Goal: Navigation & Orientation: Find specific page/section

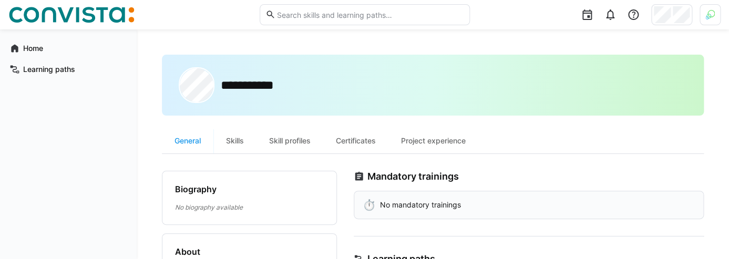
click at [17, 159] on div "Home Learning paths" at bounding box center [68, 144] width 137 height 230
click at [701, 15] on div at bounding box center [709, 14] width 21 height 21
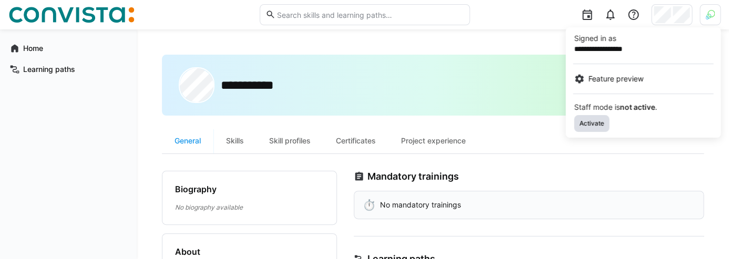
click at [596, 121] on span "Activate" at bounding box center [591, 123] width 27 height 8
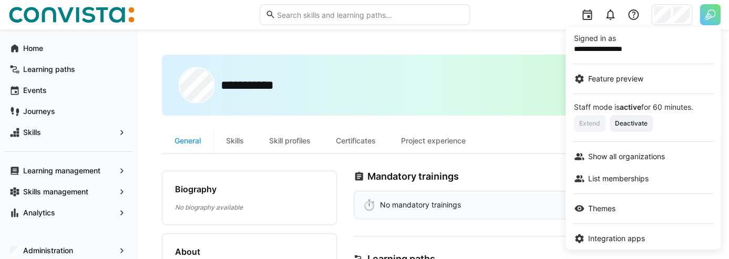
click at [529, 49] on div at bounding box center [364, 129] width 729 height 259
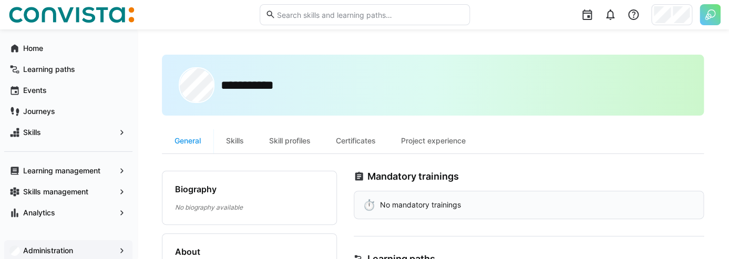
click at [118, 251] on eds-icon at bounding box center [122, 250] width 11 height 11
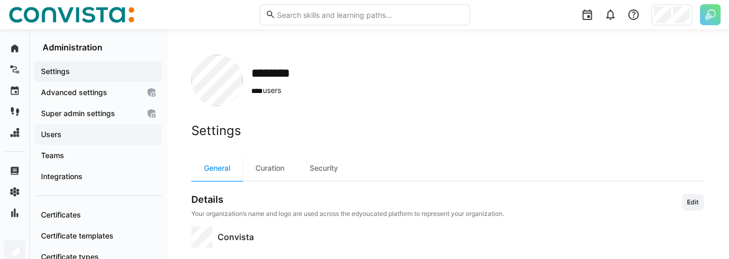
click at [100, 141] on div "Users" at bounding box center [98, 134] width 128 height 21
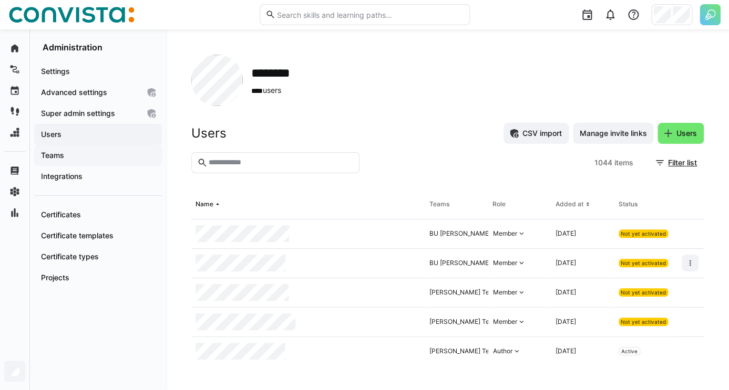
click at [97, 159] on span "Teams" at bounding box center [97, 155] width 117 height 11
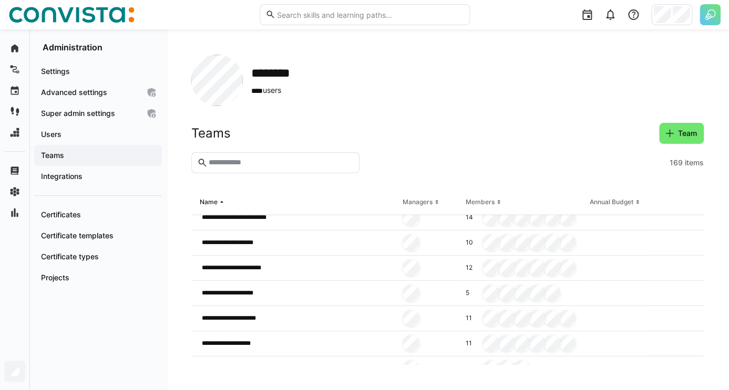
scroll to position [1072, 0]
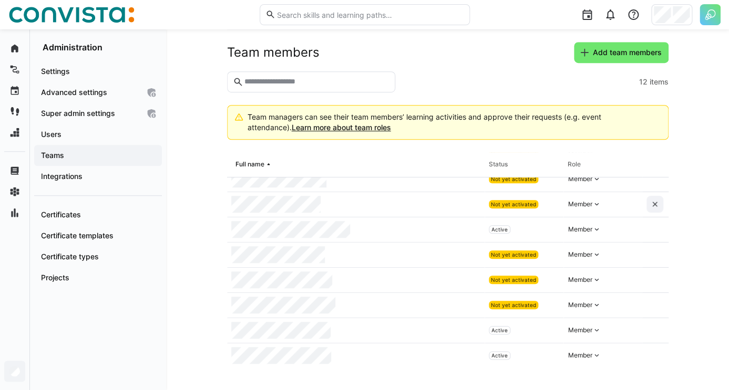
scroll to position [115, 0]
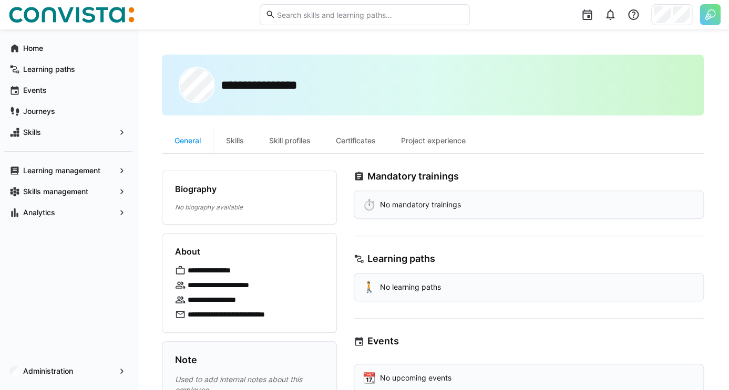
scroll to position [139, 0]
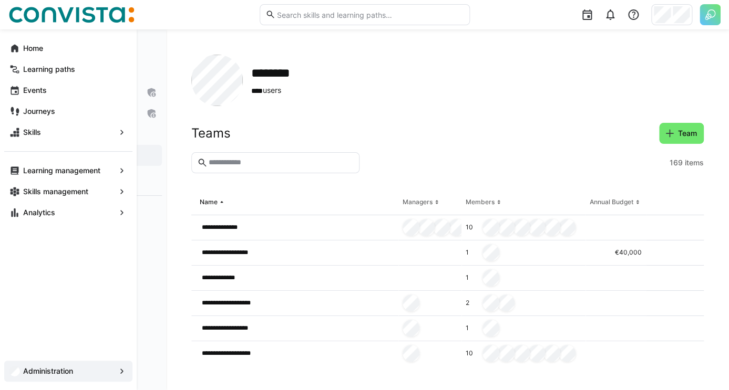
click at [18, 49] on eds-icon at bounding box center [14, 48] width 11 height 11
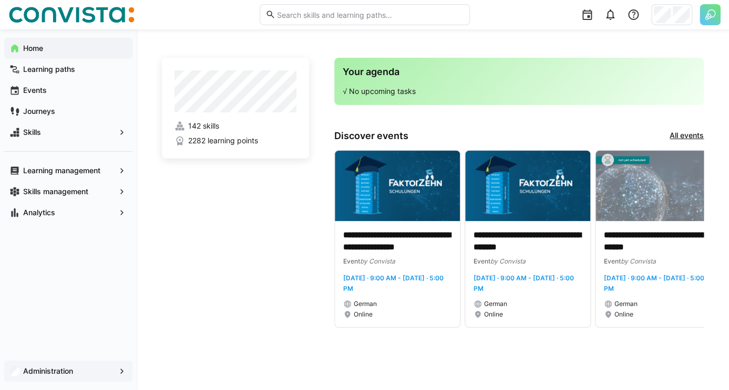
click at [82, 368] on span "Administration" at bounding box center [69, 371] width 94 height 11
